Goal: Task Accomplishment & Management: Manage account settings

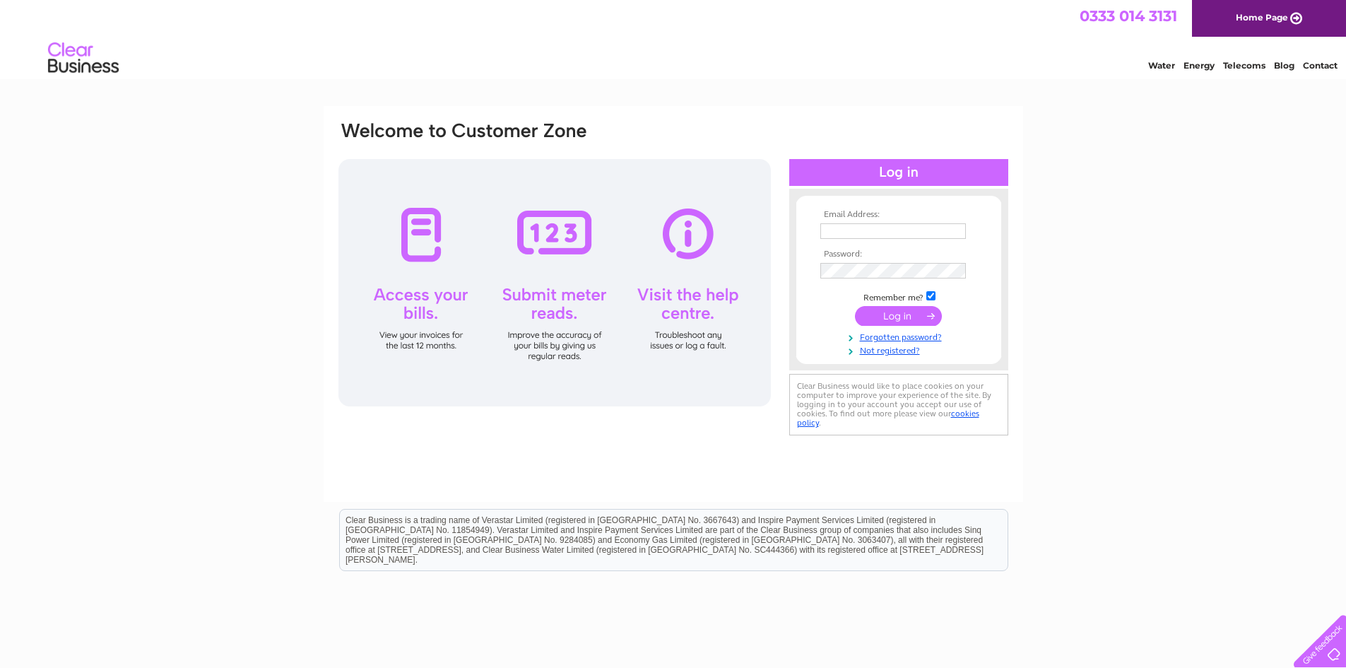
type input "fionamurray627@gmail.com"
click at [904, 313] on input "submit" at bounding box center [898, 316] width 87 height 20
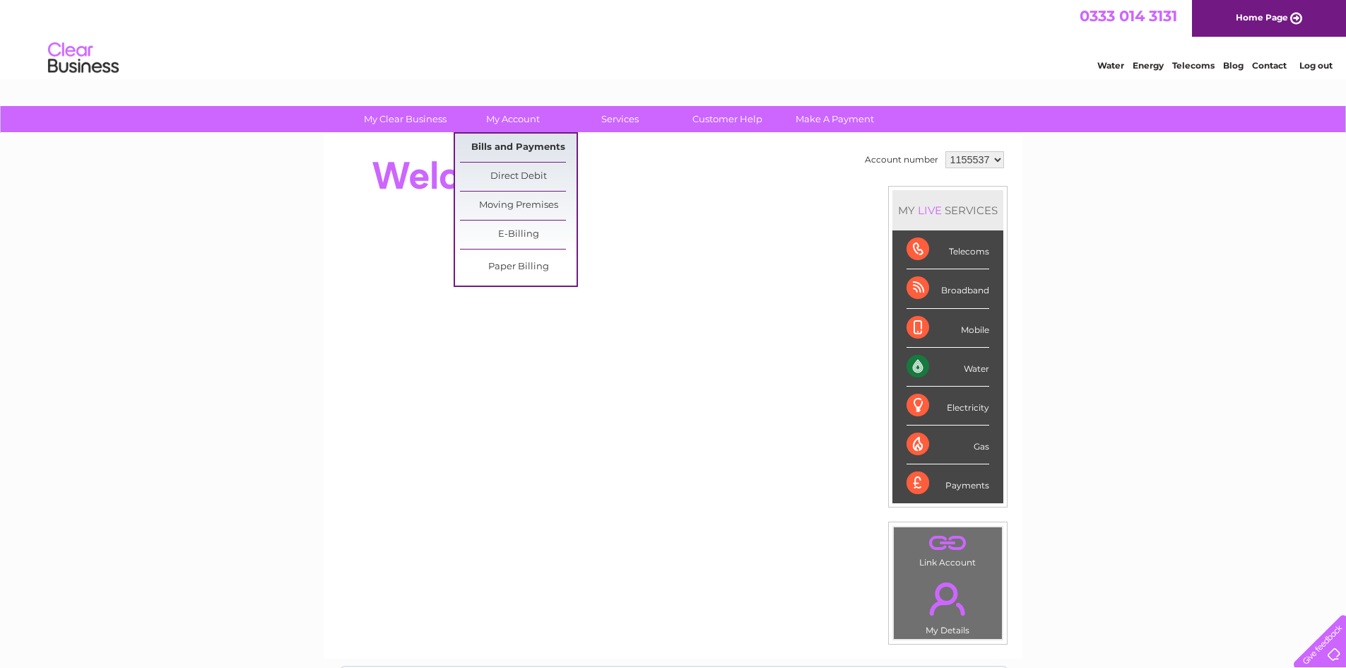
click at [518, 145] on link "Bills and Payments" at bounding box center [518, 148] width 117 height 28
click at [528, 143] on link "Bills and Payments" at bounding box center [518, 148] width 117 height 28
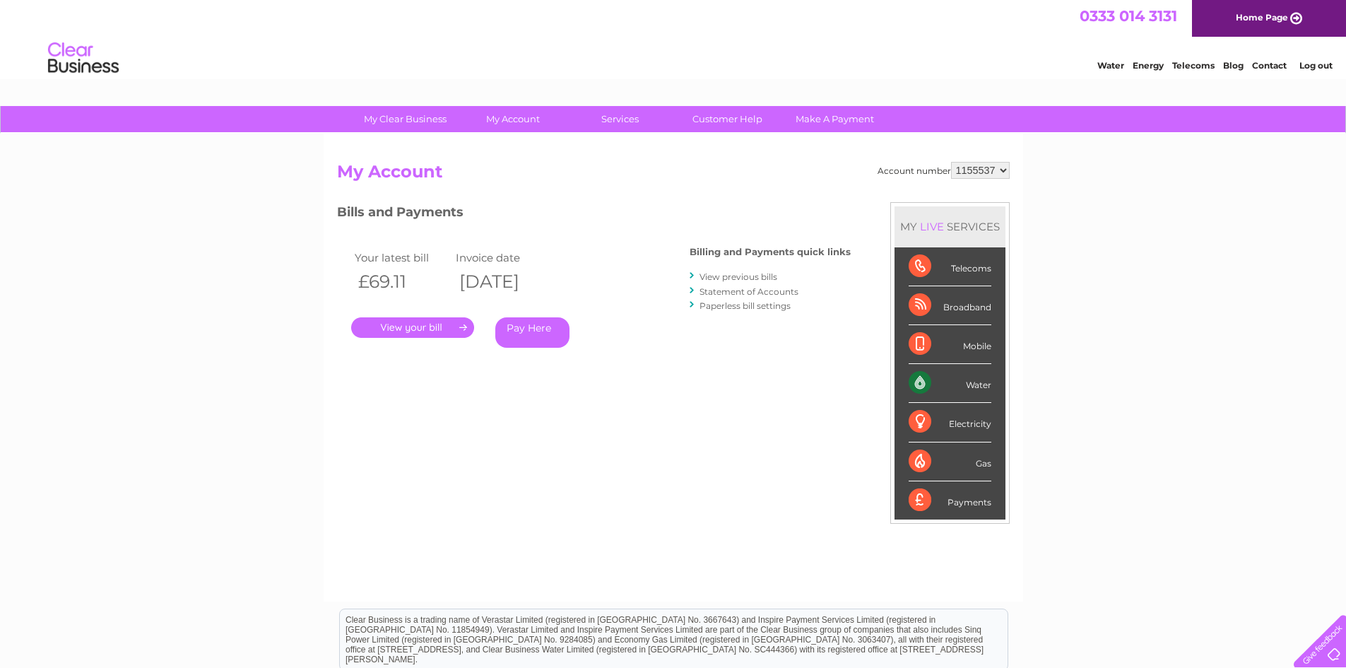
click at [435, 325] on link "." at bounding box center [412, 327] width 123 height 20
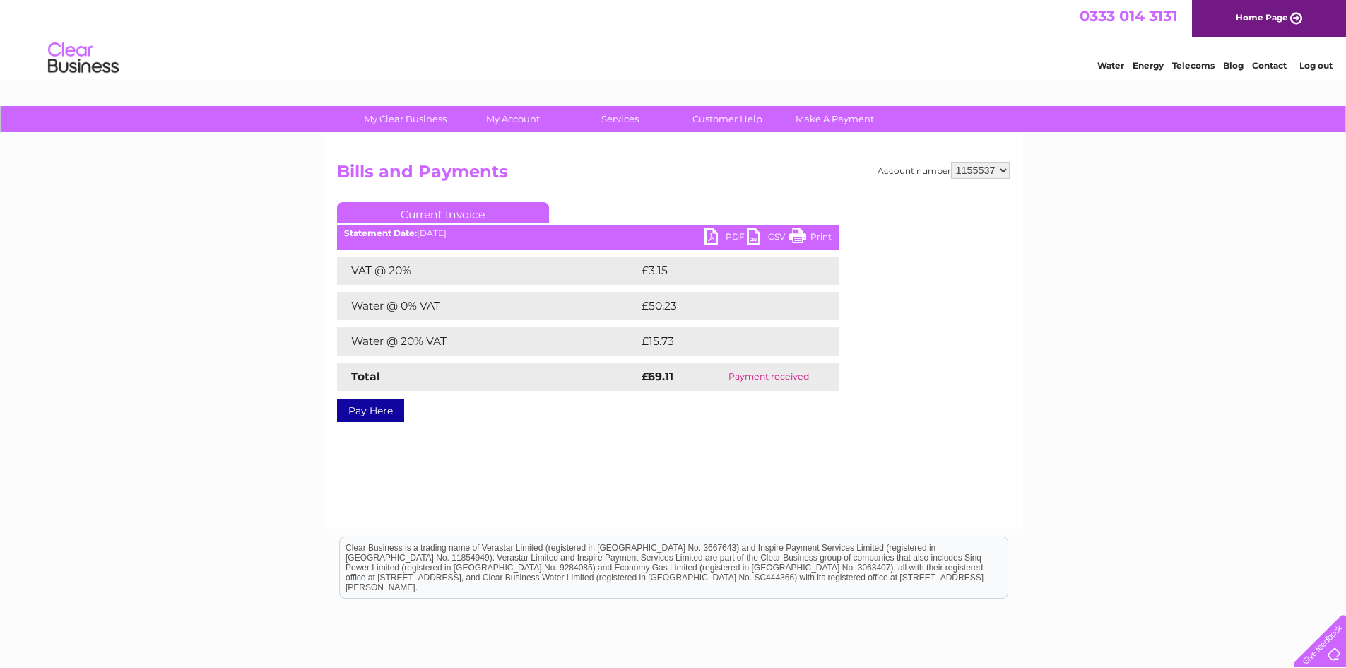
click at [727, 235] on link "PDF" at bounding box center [726, 238] width 42 height 20
